Goal: Transaction & Acquisition: Purchase product/service

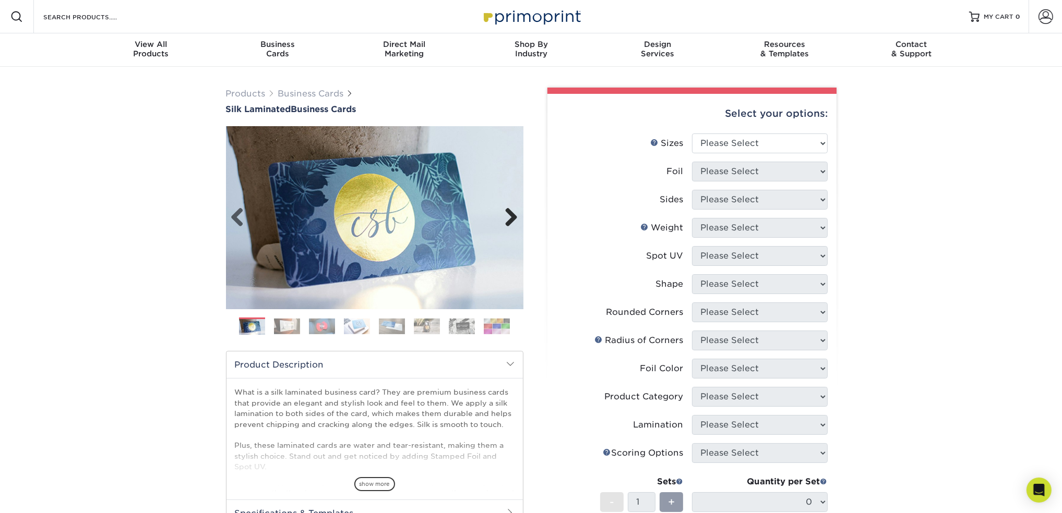
click at [502, 210] on link "Next" at bounding box center [507, 218] width 21 height 21
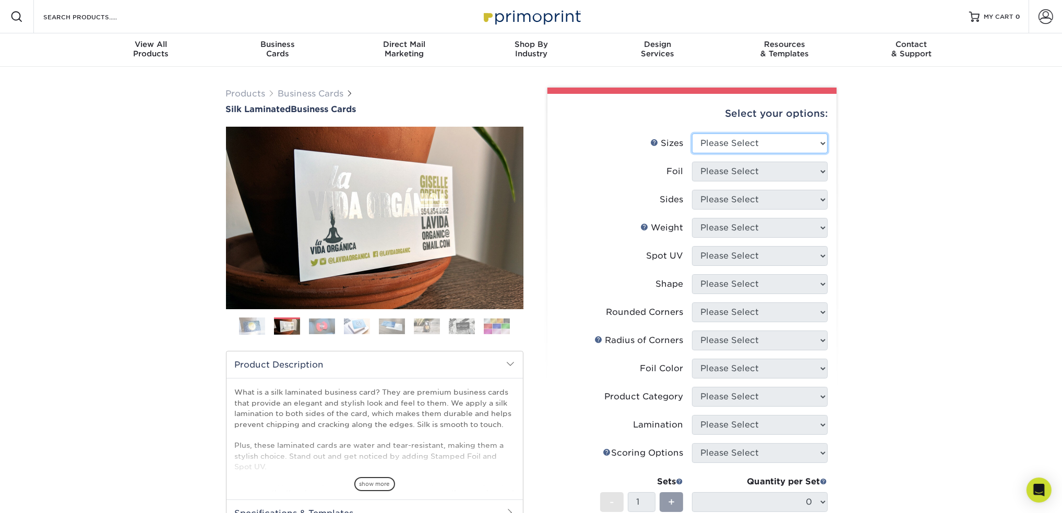
click at [719, 146] on select "Please Select 1.5" x 3.5" - Mini 1.75" x 3.5" - Mini 2" x 2" - Square 2" x 3" -…" at bounding box center [760, 144] width 136 height 20
click at [751, 151] on select "Please Select 1.5" x 3.5" - Mini 1.75" x 3.5" - Mini 2" x 2" - Square 2" x 3" -…" at bounding box center [760, 144] width 136 height 20
select select "2.00x3.50"
click at [692, 134] on select "Please Select 1.5" x 3.5" - Mini 1.75" x 3.5" - Mini 2" x 2" - Square 2" x 3" -…" at bounding box center [760, 144] width 136 height 20
click at [774, 165] on select "Please Select Yes No" at bounding box center [760, 172] width 136 height 20
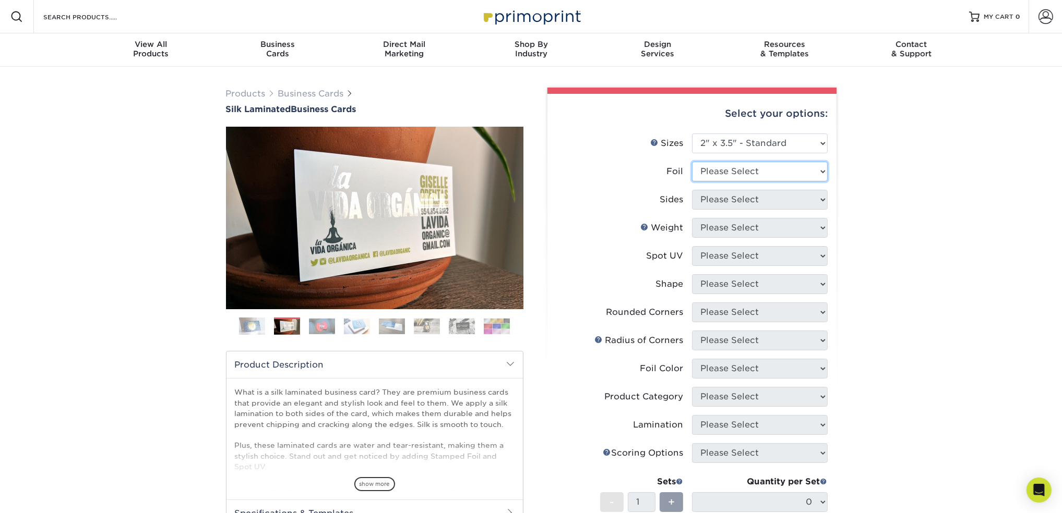
select select "1"
click at [692, 162] on select "Please Select Yes No" at bounding box center [760, 172] width 136 height 20
click at [755, 170] on select "Please Select Yes No" at bounding box center [760, 172] width 136 height 20
click at [670, 169] on div "Foil" at bounding box center [675, 171] width 17 height 13
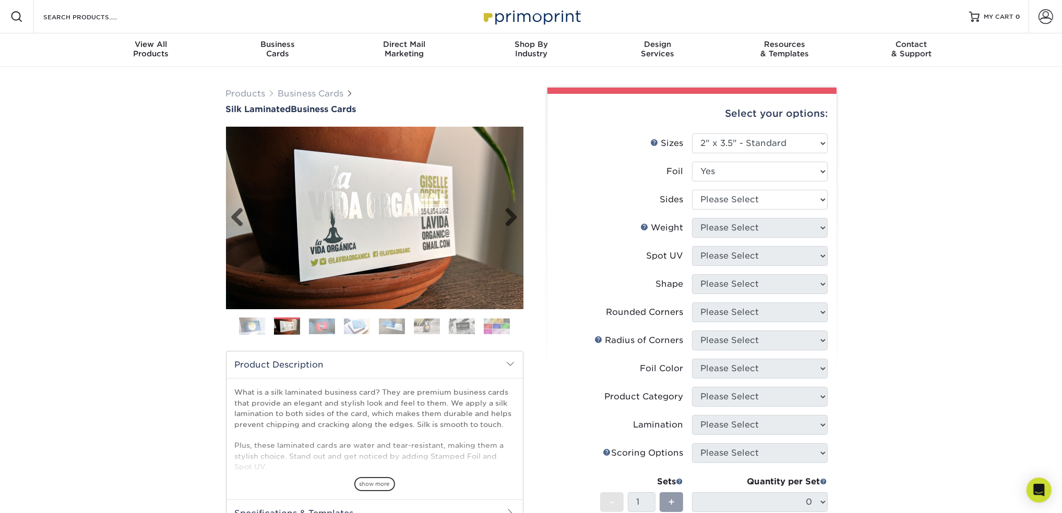
scroll to position [52, 0]
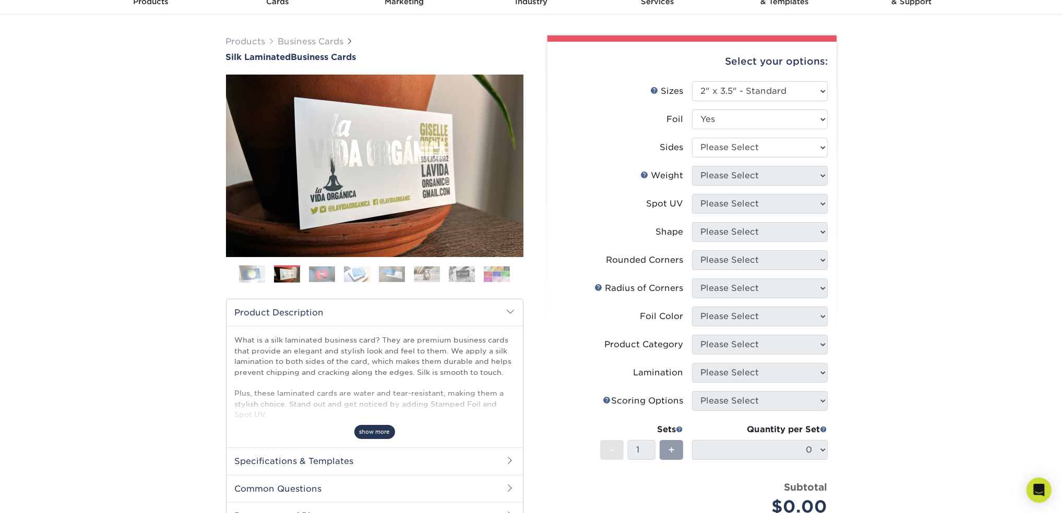
click at [367, 436] on span "show more" at bounding box center [374, 432] width 41 height 14
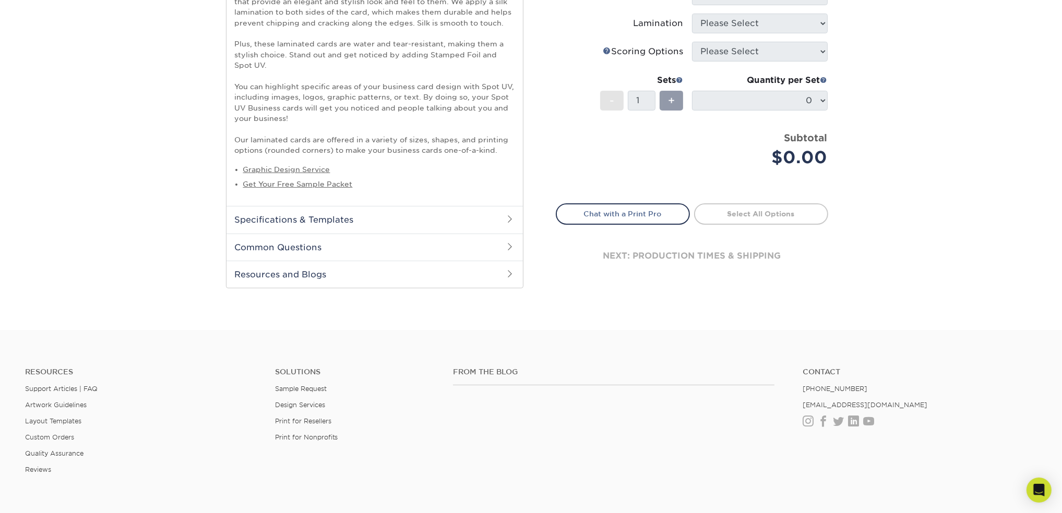
scroll to position [365, 0]
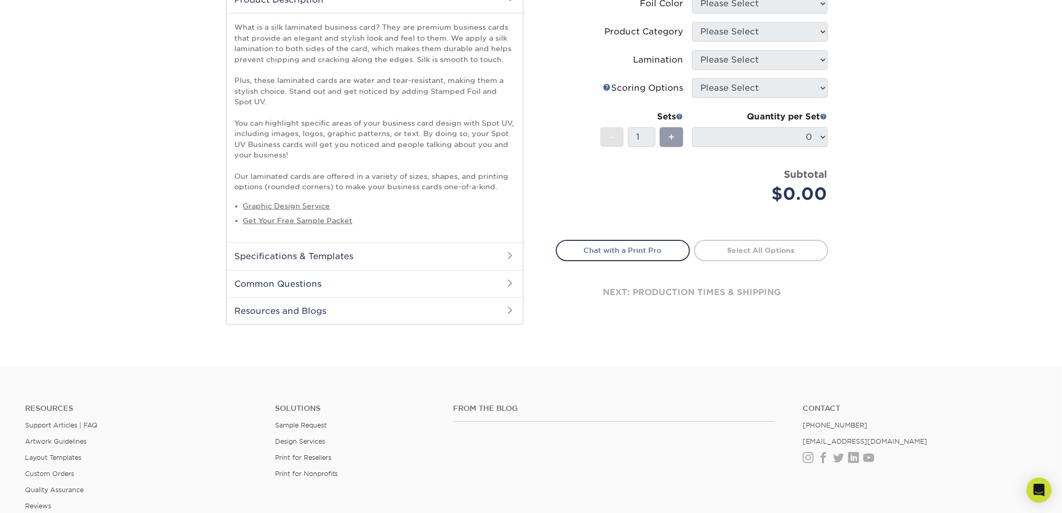
click at [342, 260] on h2 "Specifications & Templates" at bounding box center [374, 256] width 296 height 27
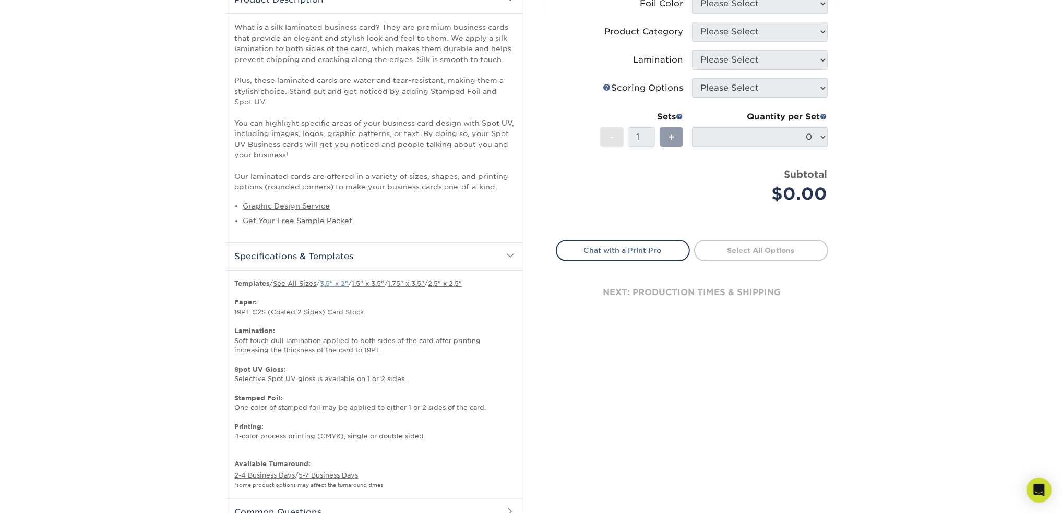
click at [342, 280] on link "3.5" x 2"" at bounding box center [334, 284] width 28 height 8
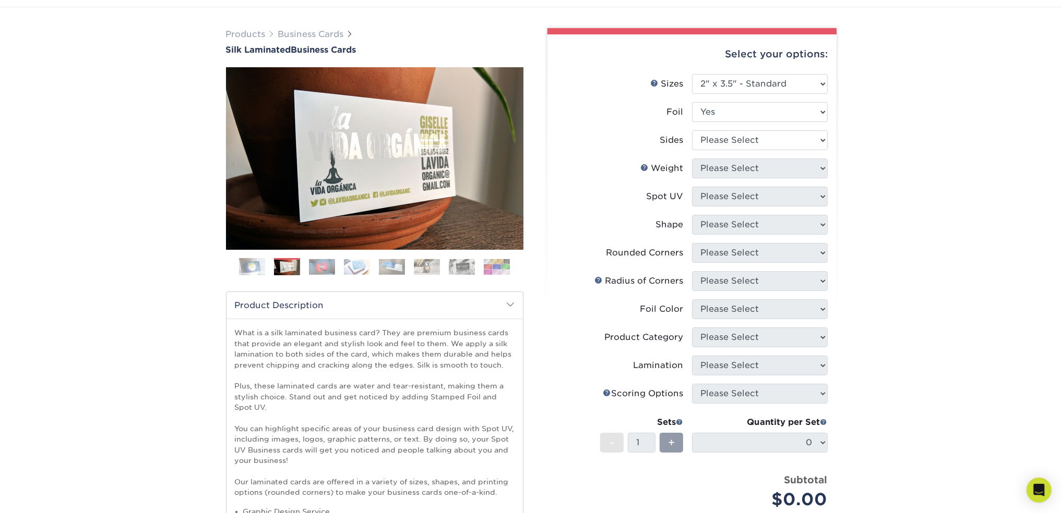
scroll to position [52, 0]
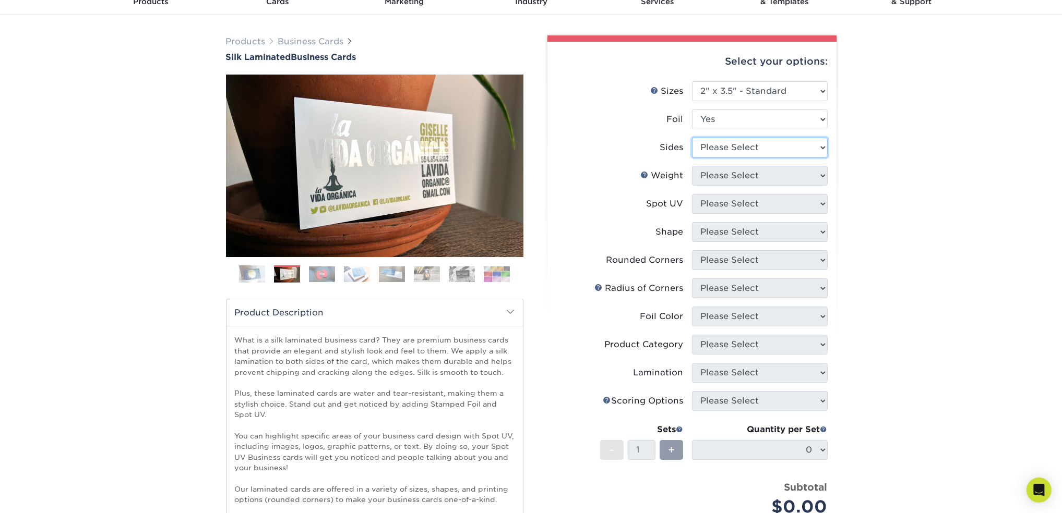
click at [741, 143] on select "Please Select Print Both Sides - Foil Both Sides Print Both Sides - Foil Front …" at bounding box center [760, 148] width 136 height 20
click at [931, 196] on div "Products Business Cards Silk Laminated Business Cards Previous Next" at bounding box center [531, 462] width 1062 height 894
click at [793, 143] on select "Please Select Print Both Sides - Foil Both Sides Print Both Sides - Foil Front …" at bounding box center [760, 148] width 136 height 20
click at [544, 306] on div "Select your options: Sizes Help Sizes Foil Yes -" at bounding box center [687, 340] width 297 height 610
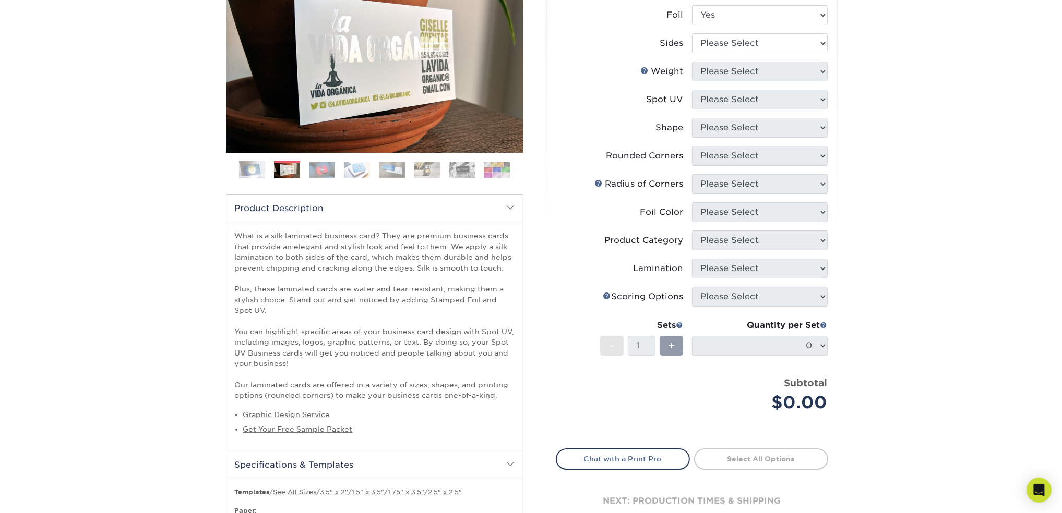
click at [463, 172] on img at bounding box center [462, 170] width 26 height 16
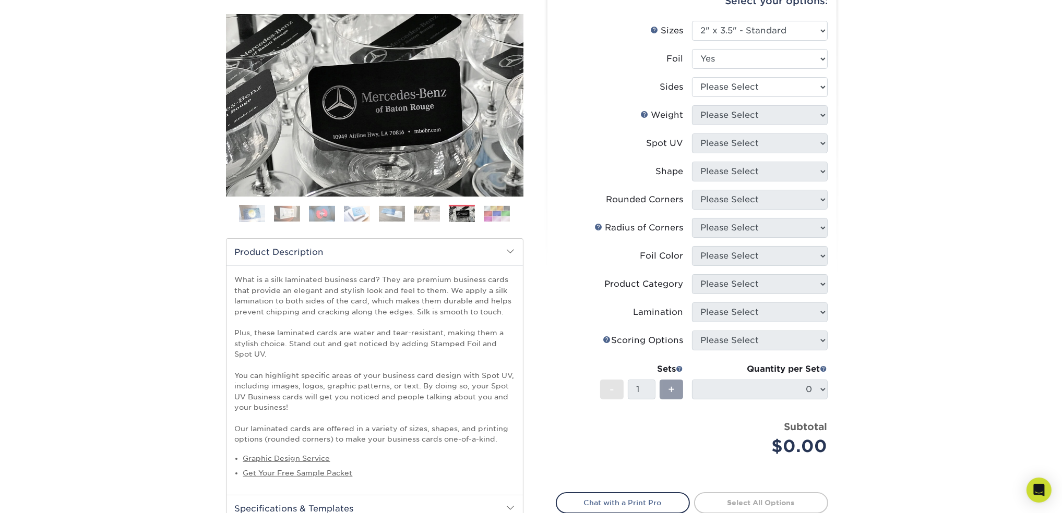
scroll to position [104, 0]
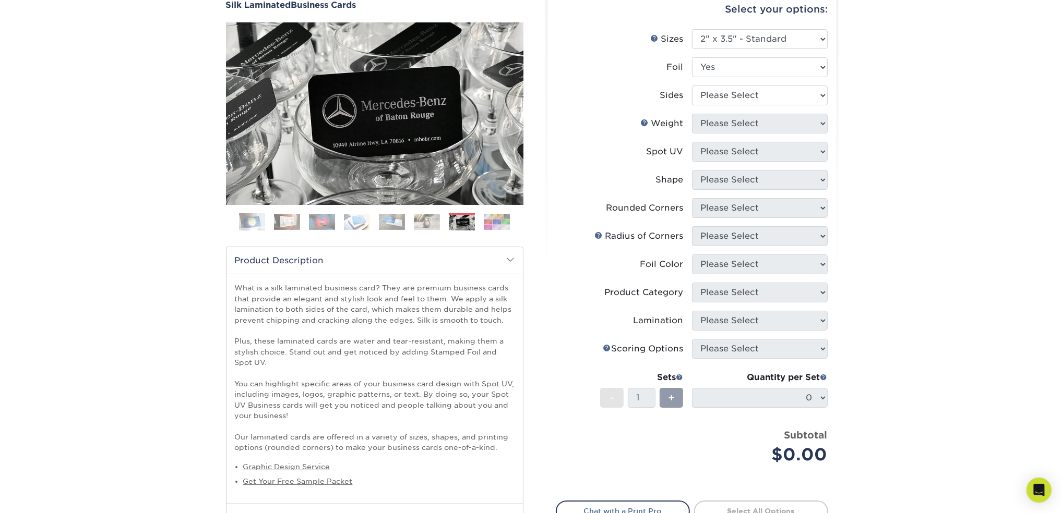
click at [355, 217] on img at bounding box center [357, 222] width 26 height 16
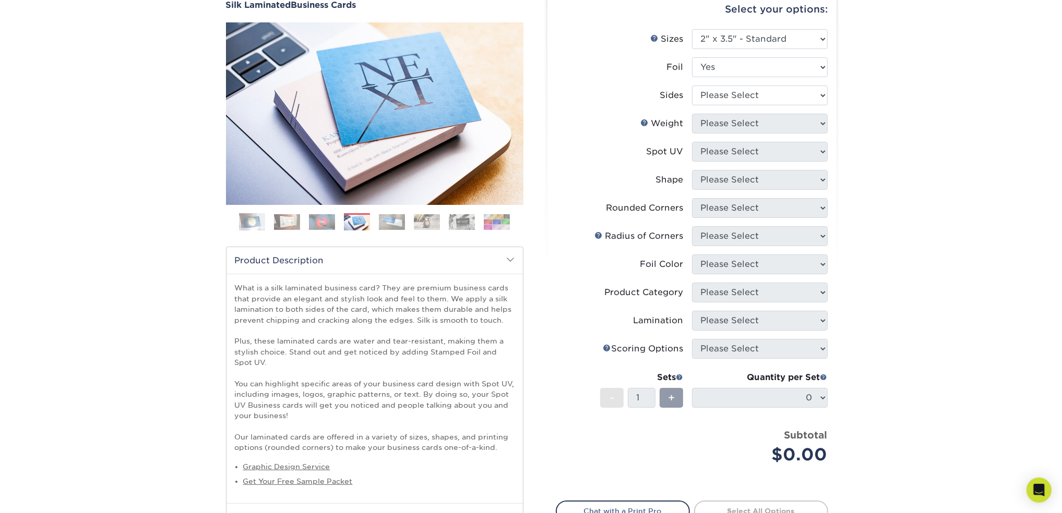
click at [326, 227] on img at bounding box center [322, 222] width 26 height 16
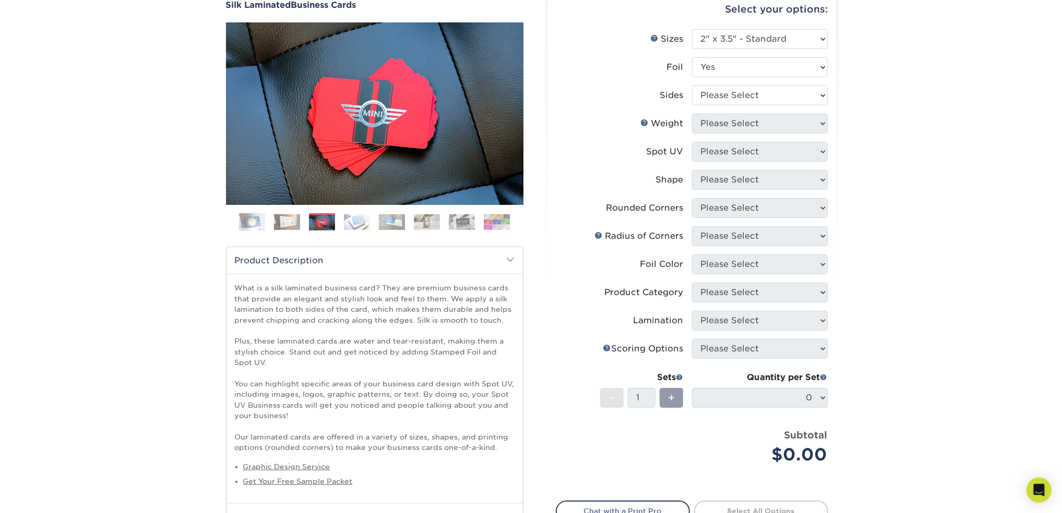
click at [290, 222] on img at bounding box center [287, 222] width 26 height 16
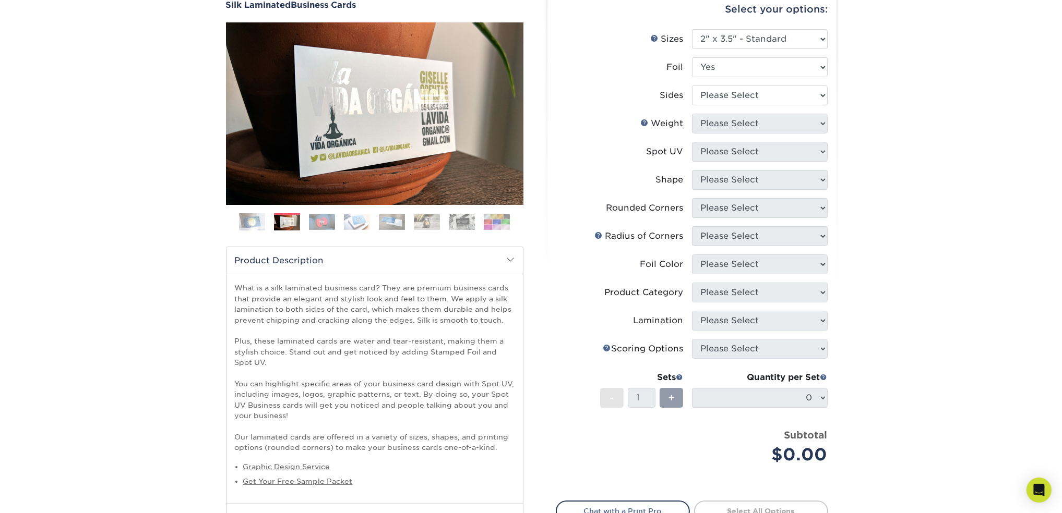
click at [323, 217] on img at bounding box center [322, 222] width 26 height 16
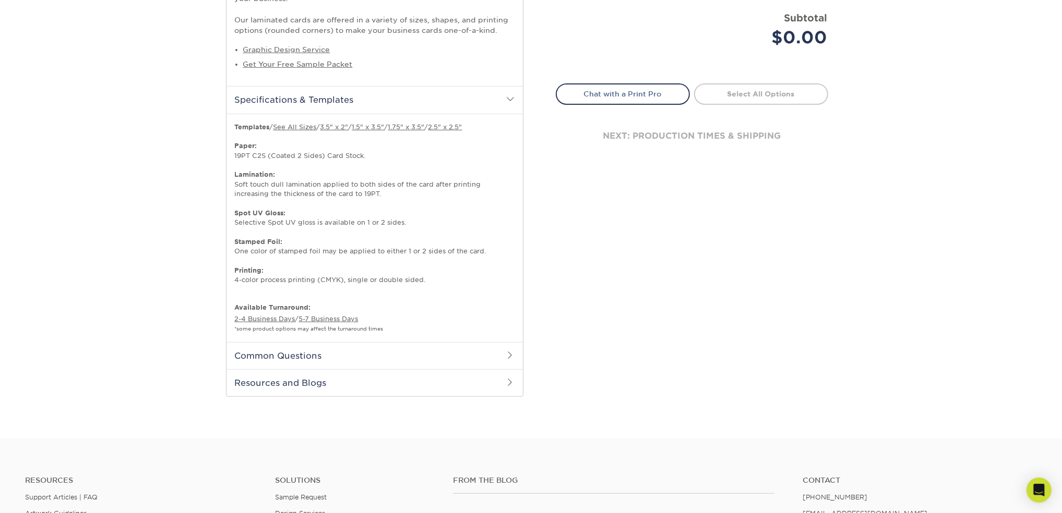
scroll to position [365, 0]
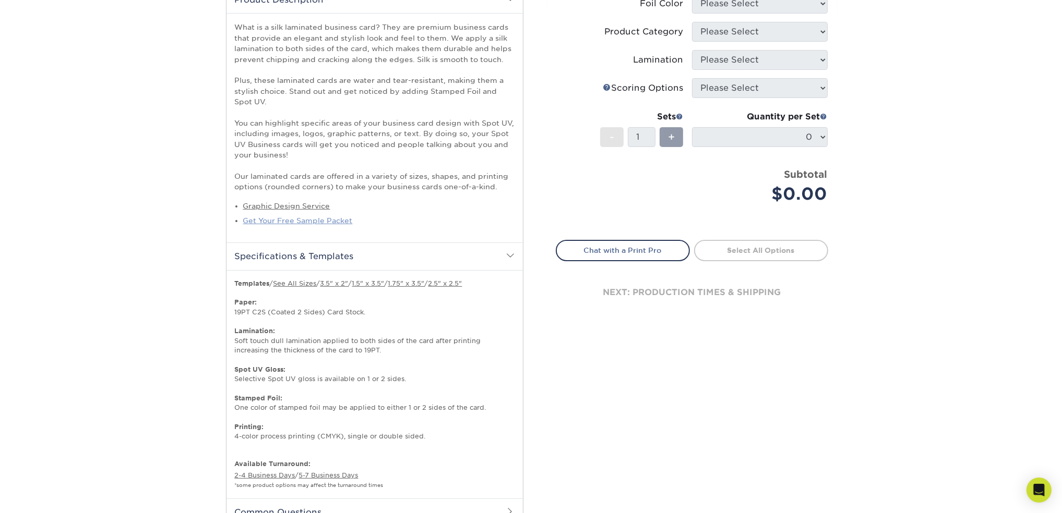
click at [327, 220] on link "Get Your Free Sample Packet" at bounding box center [298, 221] width 110 height 8
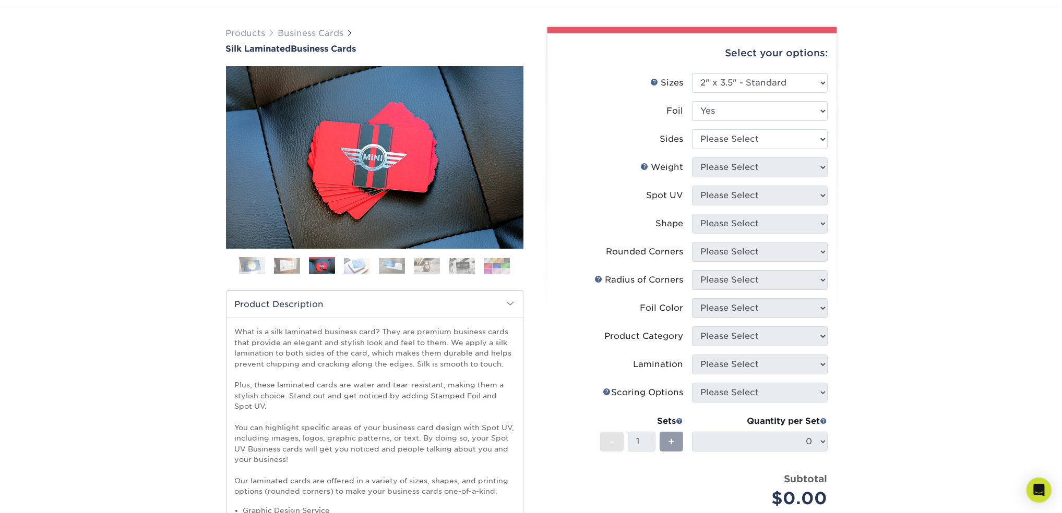
scroll to position [52, 0]
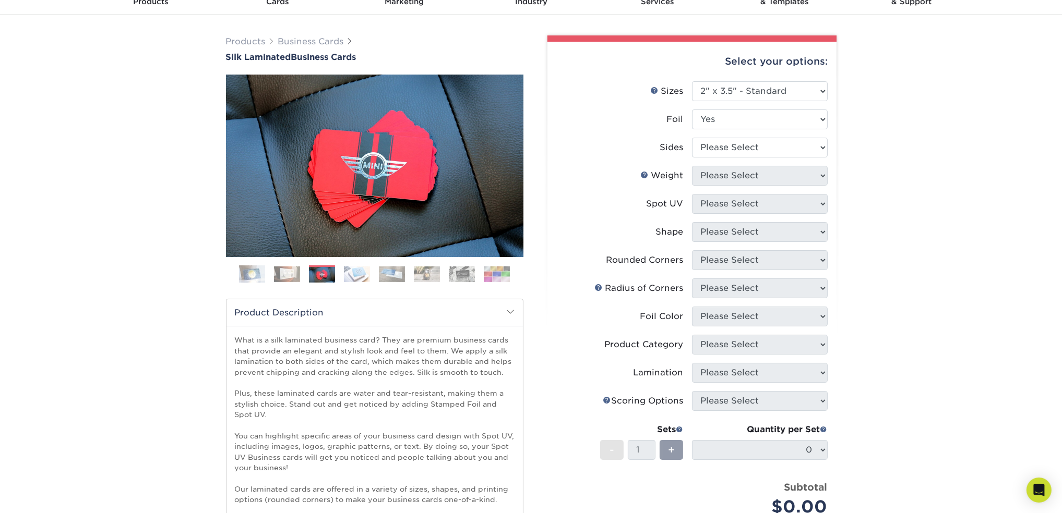
click at [658, 175] on div "Weight Help Weight" at bounding box center [662, 176] width 43 height 13
click at [645, 176] on link "Weight Help" at bounding box center [645, 175] width 8 height 8
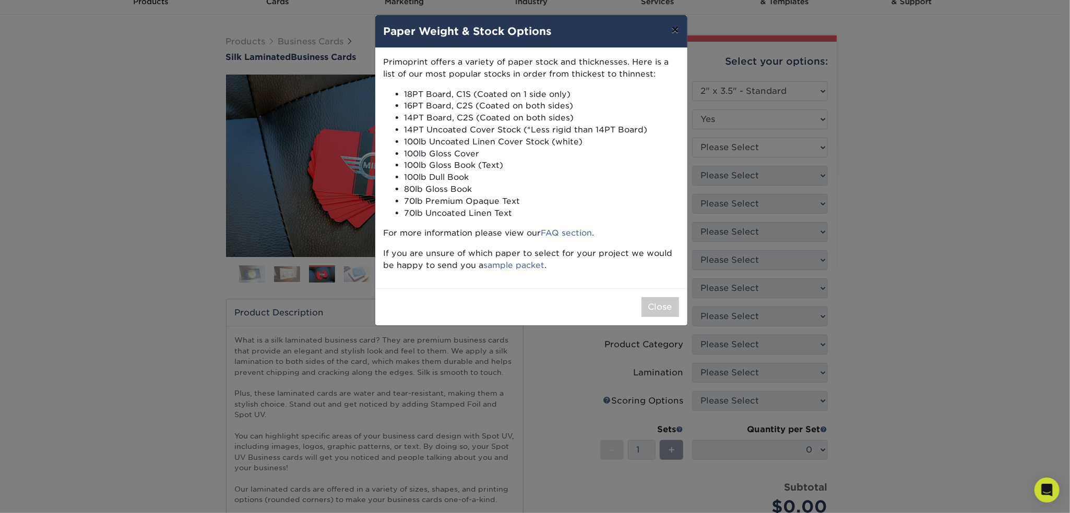
click at [669, 37] on button "×" at bounding box center [675, 29] width 24 height 29
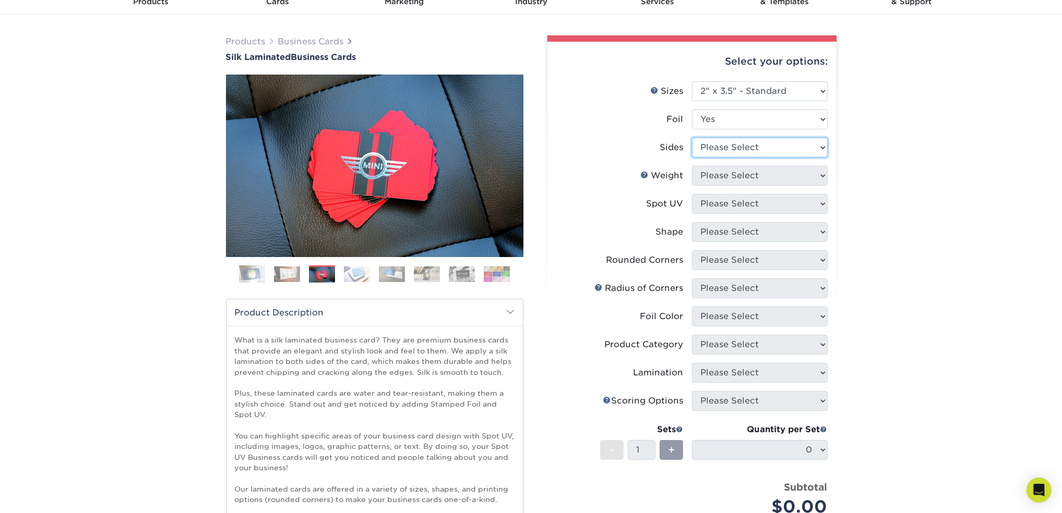
click at [730, 152] on select "Please Select Print Both Sides - Foil Both Sides Print Both Sides - Foil Front …" at bounding box center [760, 148] width 136 height 20
select select "34527644-b4fd-4ffb-9092-1318eefcd9d9"
click at [692, 138] on select "Please Select Print Both Sides - Foil Both Sides Print Both Sides - Foil Front …" at bounding box center [760, 148] width 136 height 20
click at [728, 177] on select "Please Select 16PT" at bounding box center [760, 176] width 136 height 20
select select "16PT"
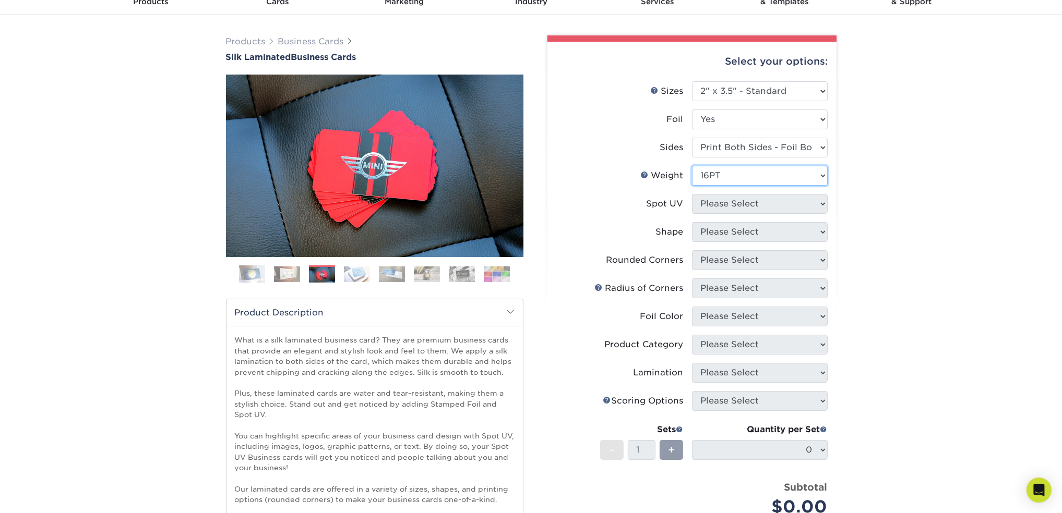
click at [692, 166] on select "Please Select 16PT" at bounding box center [760, 176] width 136 height 20
click at [714, 209] on select "Please Select No Spot UV Front and Back (Both Sides) Front Only Back Only" at bounding box center [760, 204] width 136 height 20
select select "0"
click at [692, 194] on select "Please Select No Spot UV Front and Back (Both Sides) Front Only Back Only" at bounding box center [760, 204] width 136 height 20
click at [728, 233] on select "Please Select Standard" at bounding box center [760, 232] width 136 height 20
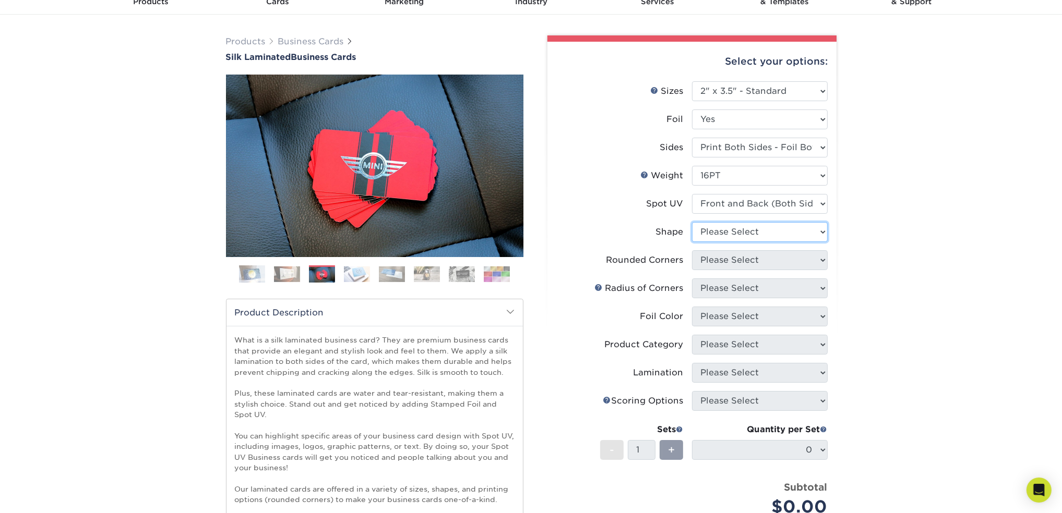
select select "standard"
click at [692, 222] on select "Please Select Standard" at bounding box center [760, 232] width 136 height 20
click at [730, 254] on select "Please Select Yes - Round 2 Corners Yes - Round 4 Corners No" at bounding box center [760, 260] width 136 height 20
select select "7672df9e-0e0a-464d-8e1f-920c575e4da3"
click at [692, 250] on select "Please Select Yes - Round 2 Corners Yes - Round 4 Corners No" at bounding box center [760, 260] width 136 height 20
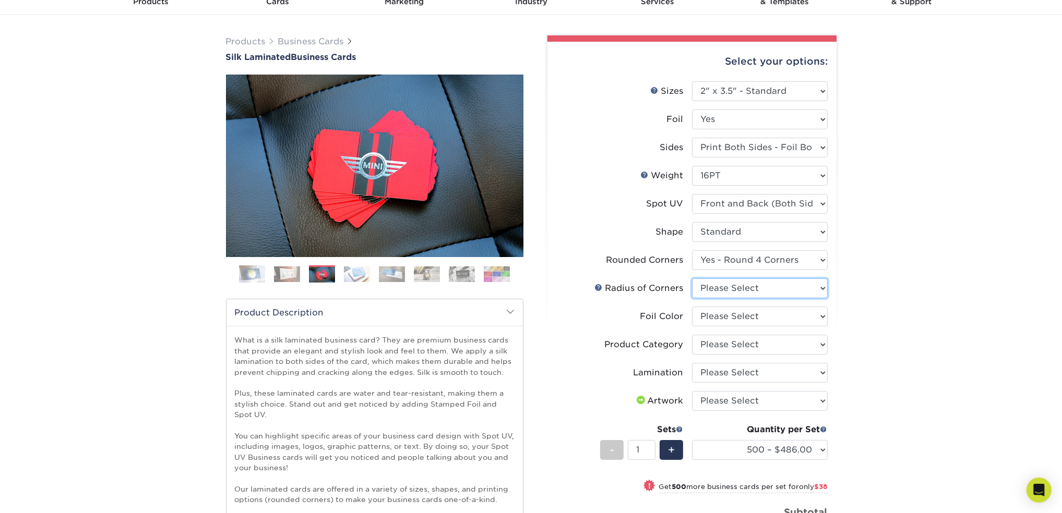
click at [734, 290] on select "Please Select Rounded 1/8" Rounded 1/4"" at bounding box center [760, 289] width 136 height 20
click at [692, 279] on select "Please Select Rounded 1/8" Rounded 1/4"" at bounding box center [760, 289] width 136 height 20
click at [749, 289] on select "Please Select Rounded 1/8" Rounded 1/4"" at bounding box center [760, 289] width 136 height 20
select select "589680c7-ee9a-431b-9d12-d7aeb1386a97"
click at [692, 279] on select "Please Select Rounded 1/8" Rounded 1/4"" at bounding box center [760, 289] width 136 height 20
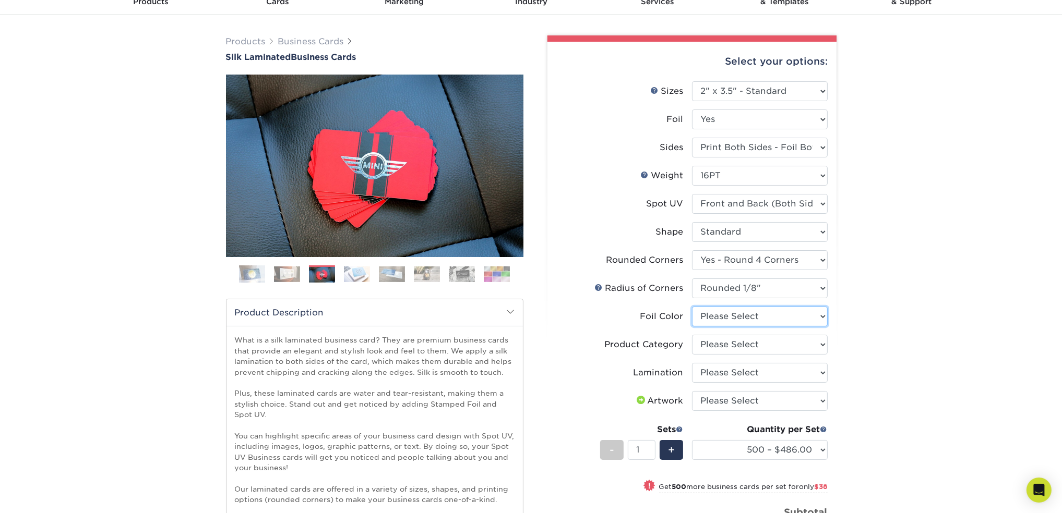
click at [738, 316] on select "Please Select Silver Foil Black Foil Blue Foil Copper Foil Gold Foil Red Foil R…" at bounding box center [760, 317] width 136 height 20
select select "0f01133c-0ff0-451e-ba4e-12f7b4531a1f"
click at [692, 307] on select "Please Select Silver Foil Black Foil Blue Foil Copper Foil Gold Foil Red Foil R…" at bounding box center [760, 317] width 136 height 20
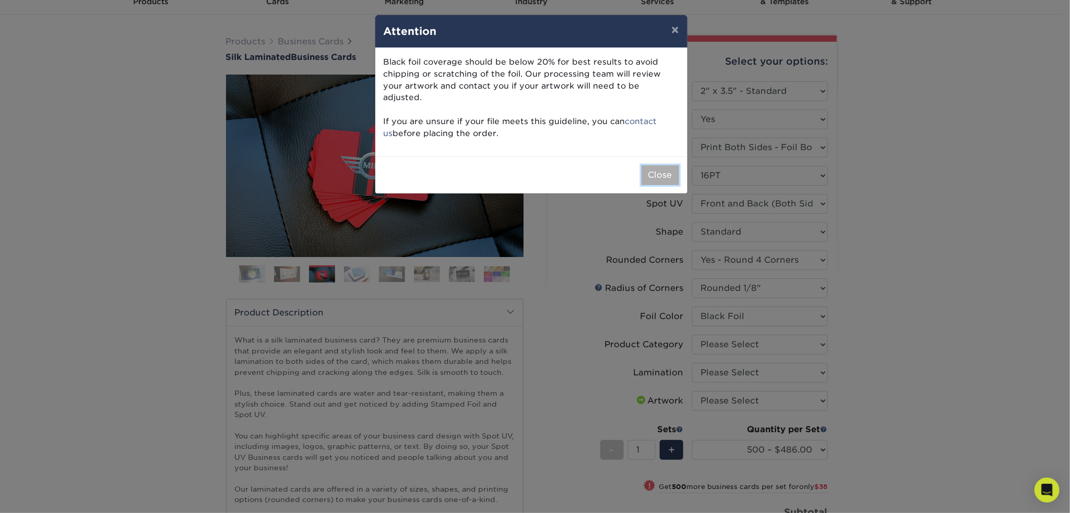
click at [658, 165] on button "Close" at bounding box center [660, 175] width 38 height 20
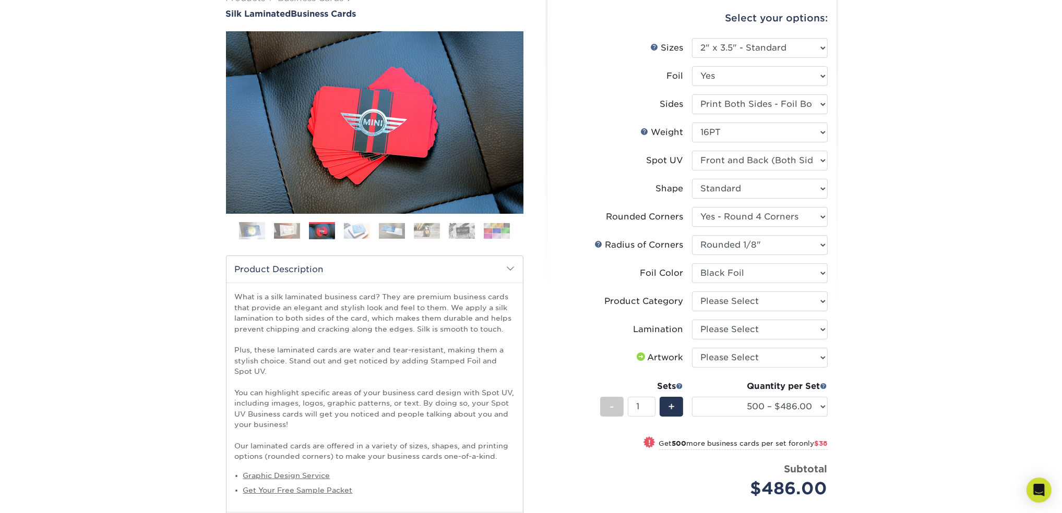
scroll to position [104, 0]
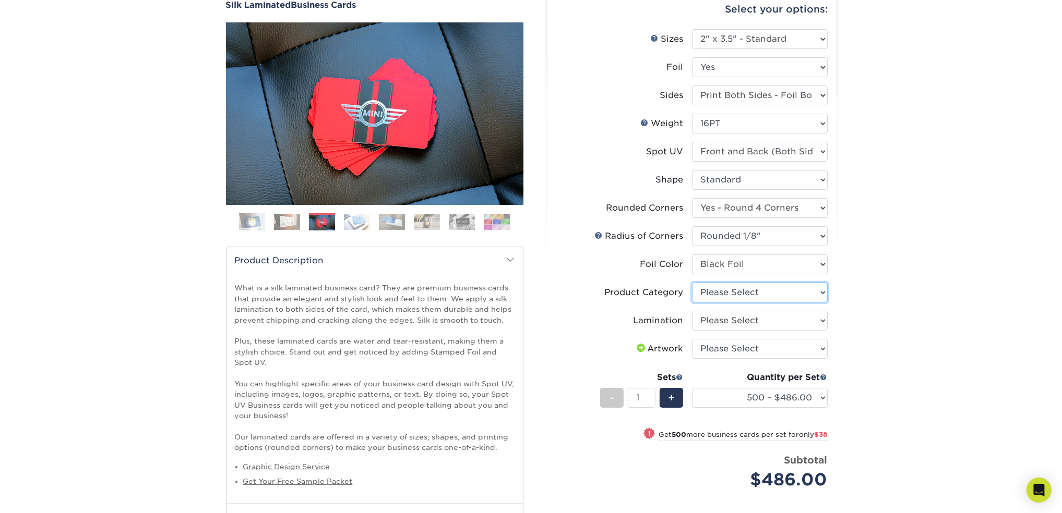
click at [713, 295] on select "Please Select Business Cards" at bounding box center [760, 293] width 136 height 20
select select "3b5148f1-0588-4f88-a218-97bcfdce65c1"
click at [692, 283] on select "Please Select Business Cards" at bounding box center [760, 293] width 136 height 20
click at [716, 313] on select "Please Select Silk" at bounding box center [760, 321] width 136 height 20
select select "ccacb42f-45f7-42d3-bbd3-7c8421cf37f0"
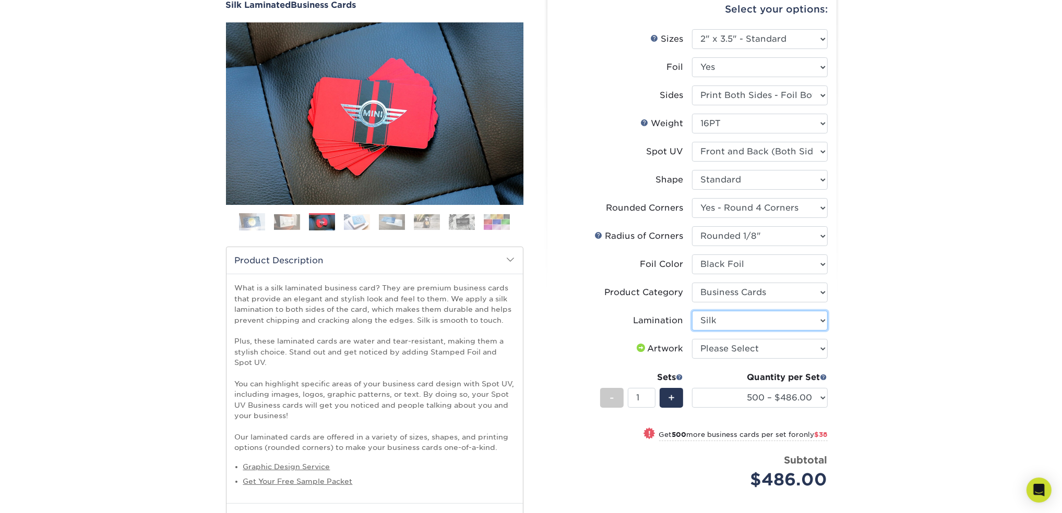
click at [692, 311] on select "Please Select Silk" at bounding box center [760, 321] width 136 height 20
click at [716, 346] on select "Please Select I will upload files I need a design - $100" at bounding box center [760, 349] width 136 height 20
select select "upload"
click at [692, 339] on select "Please Select I will upload files I need a design - $100" at bounding box center [760, 349] width 136 height 20
